Goal: Information Seeking & Learning: Learn about a topic

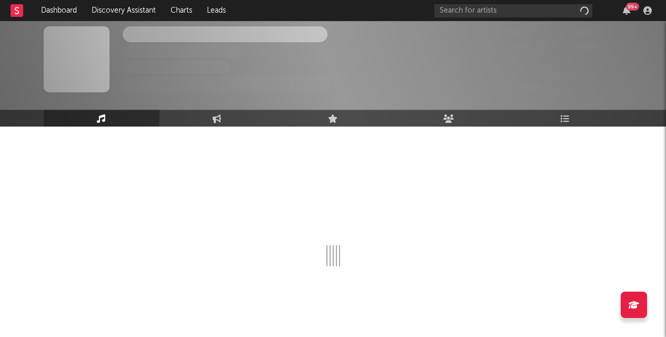
scroll to position [29, 0]
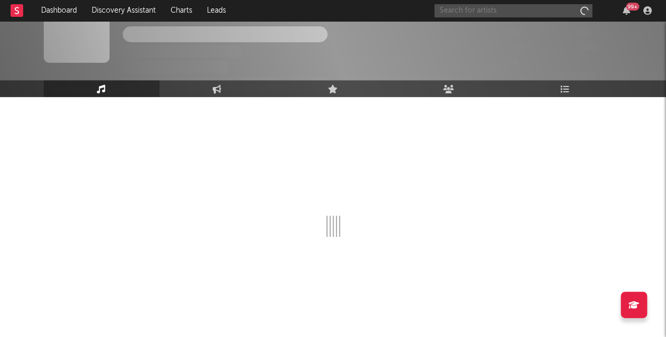
click at [494, 9] on input "text" at bounding box center [514, 10] width 158 height 13
type input "[PERSON_NAME]"
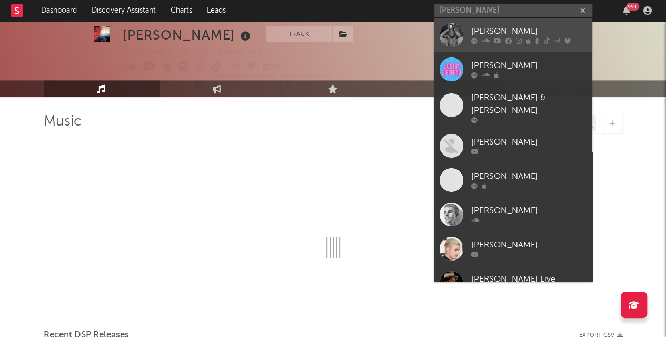
click at [493, 26] on div "[PERSON_NAME]" at bounding box center [529, 31] width 116 height 13
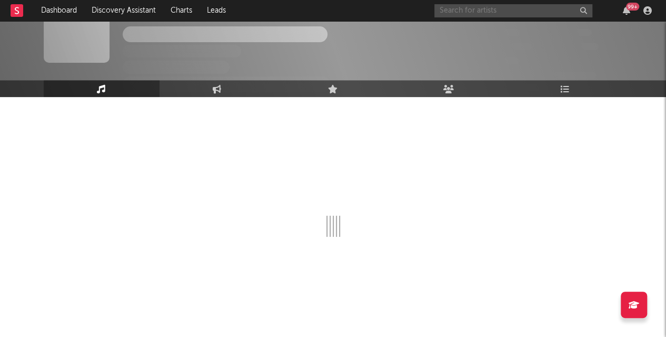
click at [481, 12] on input "text" at bounding box center [514, 10] width 158 height 13
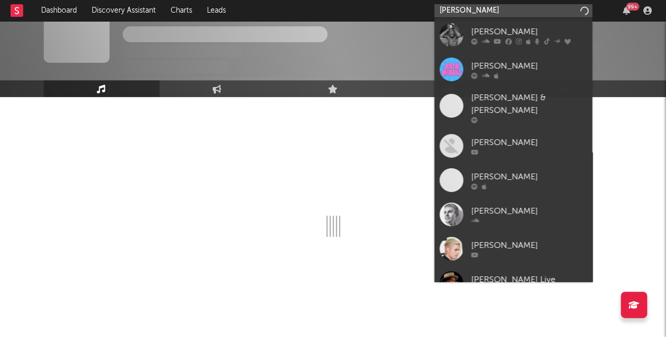
type input "[PERSON_NAME]"
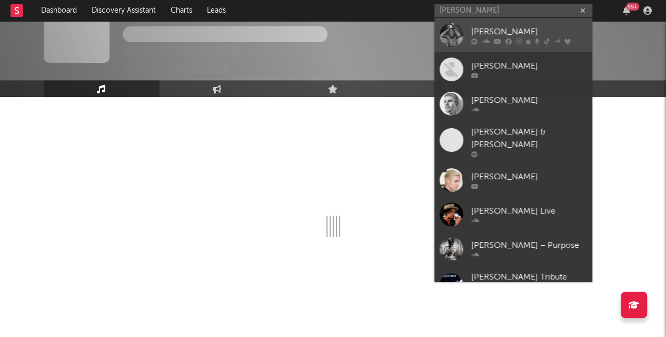
click at [489, 29] on div "[PERSON_NAME]" at bounding box center [529, 31] width 116 height 13
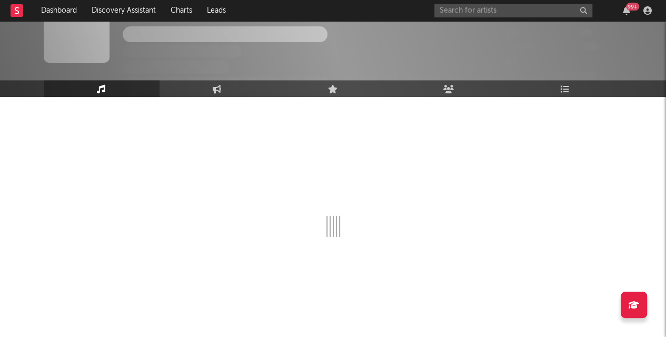
select select "1w"
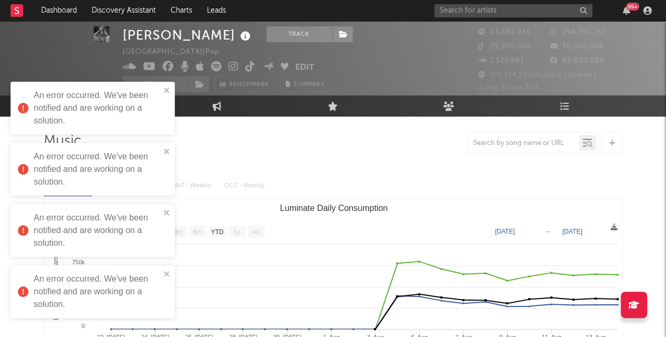
scroll to position [6, 0]
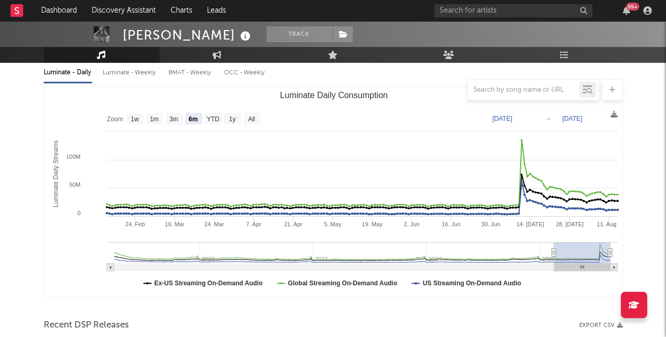
scroll to position [116, 0]
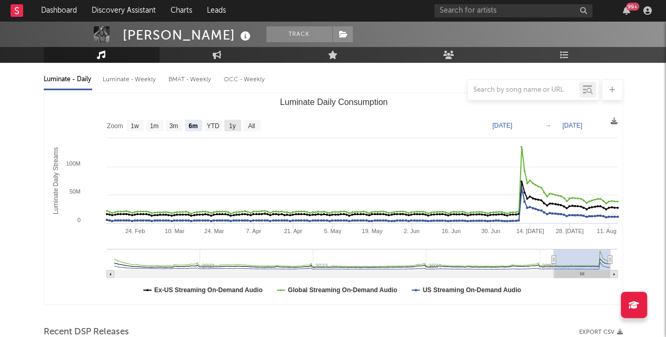
click at [238, 127] on rect "Luminate Daily Consumption" at bounding box center [232, 126] width 17 height 12
select select "1y"
type input "2024-08-14"
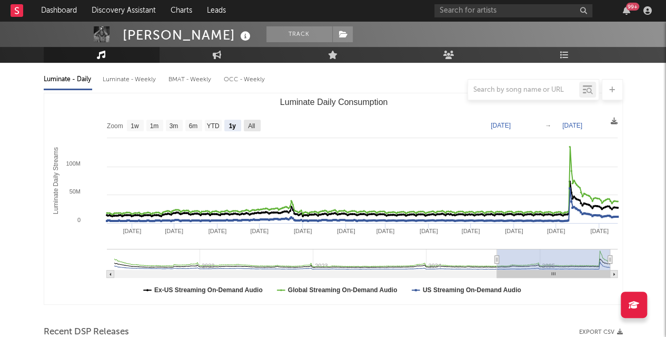
click at [248, 125] on text "All" at bounding box center [251, 125] width 7 height 7
select select "All"
type input "2021-03-31"
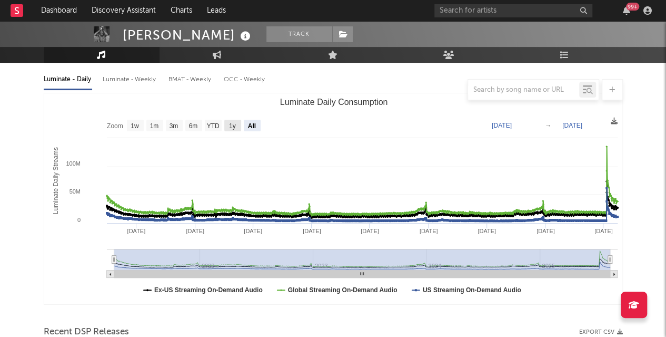
click at [235, 125] on text "1y" at bounding box center [232, 125] width 7 height 7
select select "1y"
type input "2024-08-14"
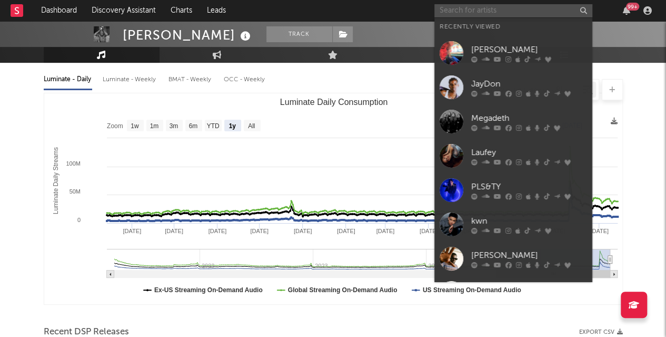
click at [523, 10] on input "text" at bounding box center [514, 10] width 158 height 13
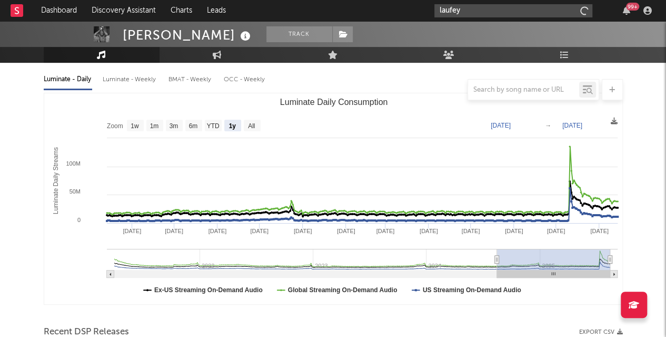
type input "laufey"
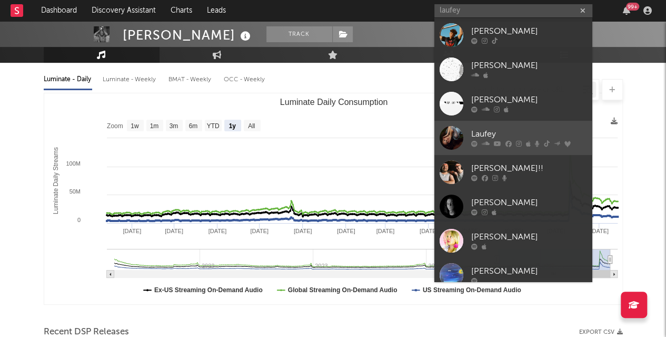
click at [479, 133] on div "Laufey" at bounding box center [529, 134] width 116 height 13
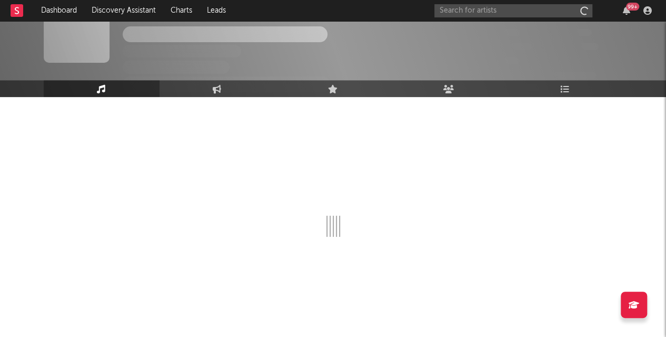
scroll to position [29, 0]
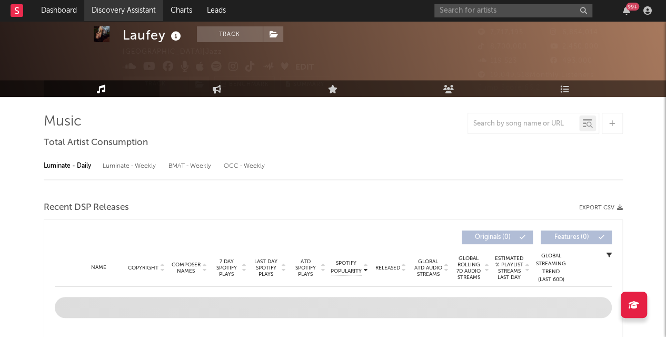
select select "6m"
